Goal: Task Accomplishment & Management: Use online tool/utility

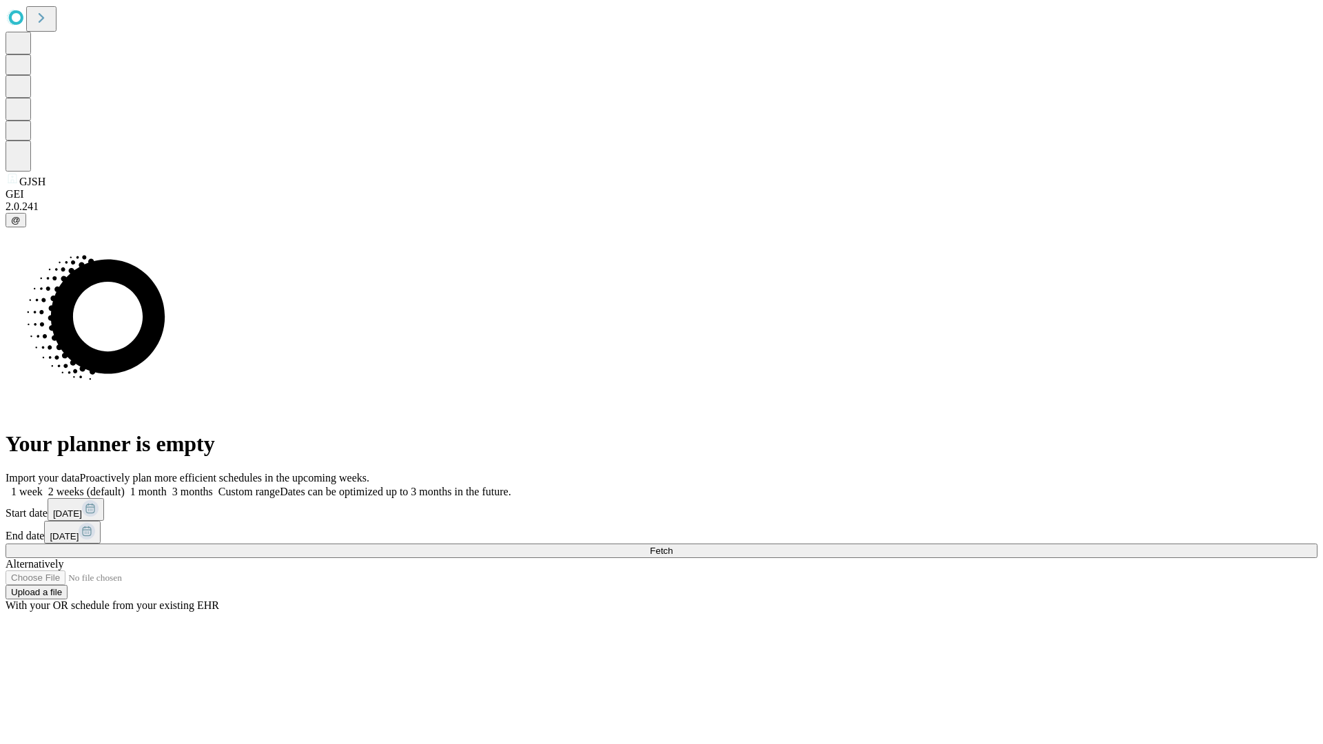
click at [672, 546] on span "Fetch" at bounding box center [661, 551] width 23 height 10
